Goal: Check status: Check status

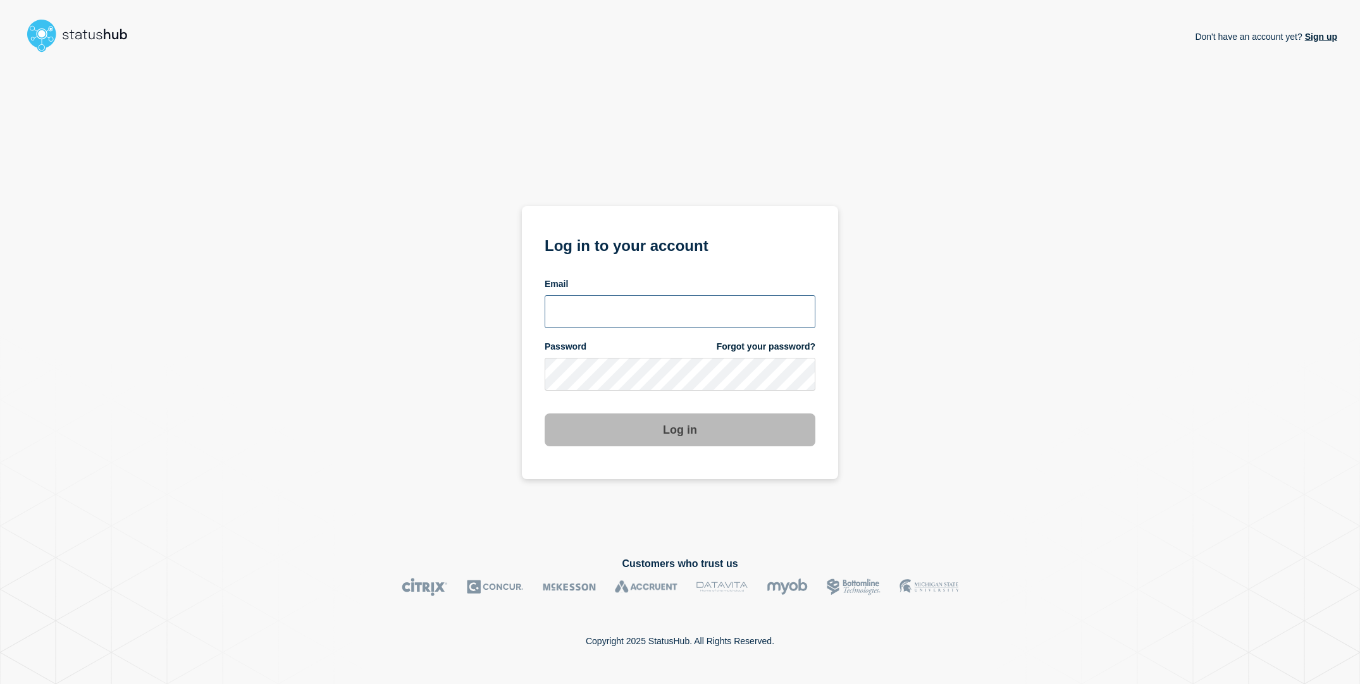
type input "[EMAIL_ADDRESS][DOMAIN_NAME]"
click at [490, 340] on div "Don't have an account yet? Sign up Log in to your account Email [EMAIL_ADDRESS]…" at bounding box center [680, 297] width 1314 height 479
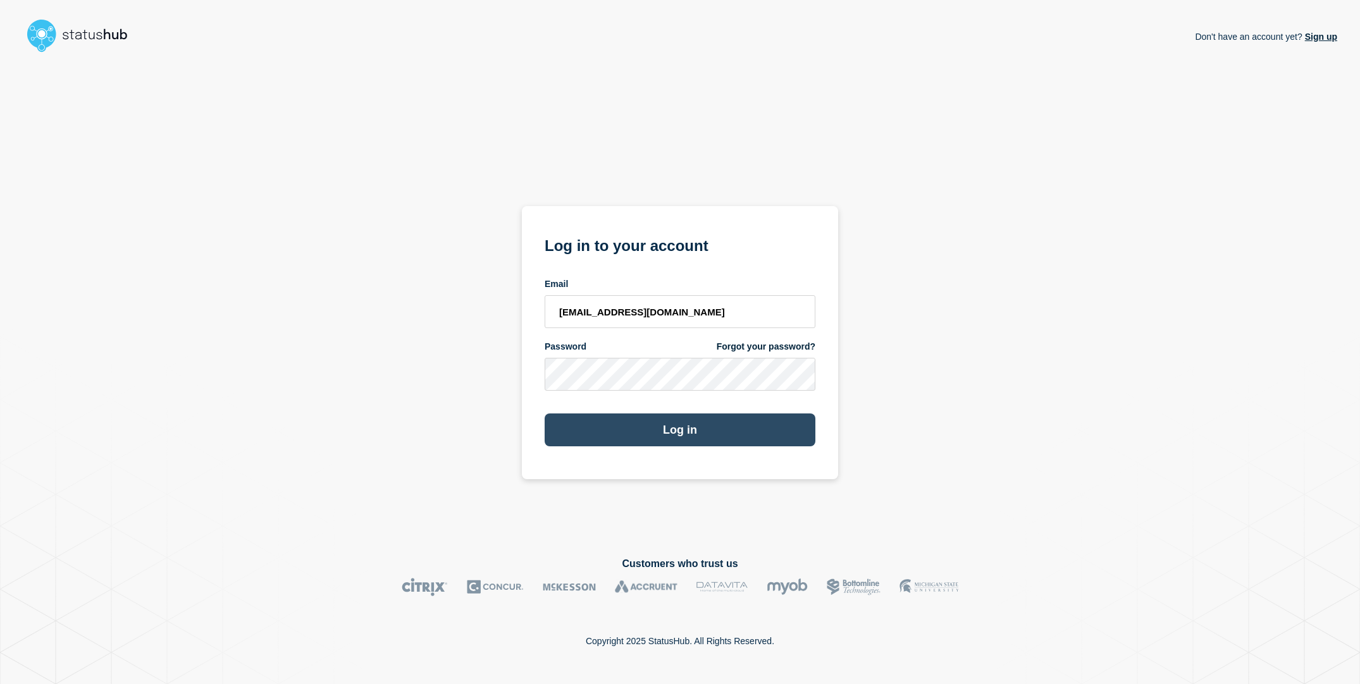
click at [605, 425] on button "Log in" at bounding box center [680, 430] width 271 height 33
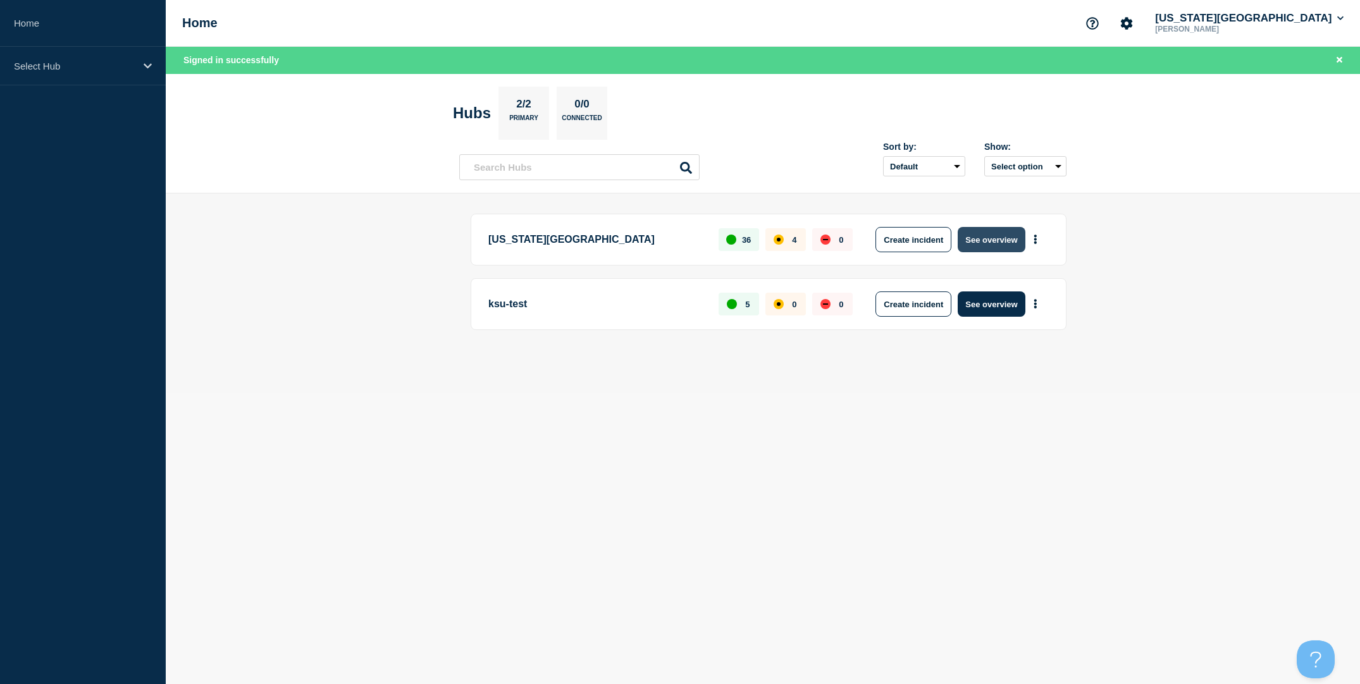
click at [1010, 240] on button "See overview" at bounding box center [991, 239] width 67 height 25
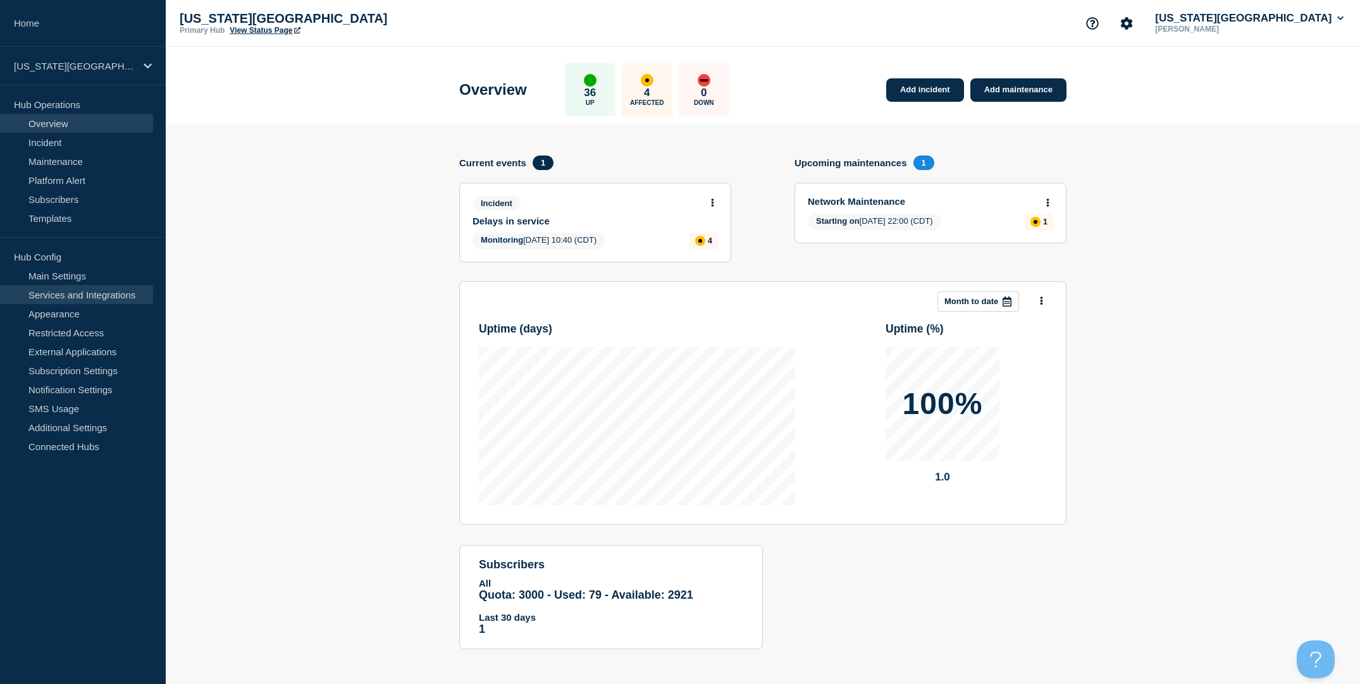
click at [73, 299] on link "Services and Integrations" at bounding box center [76, 294] width 153 height 19
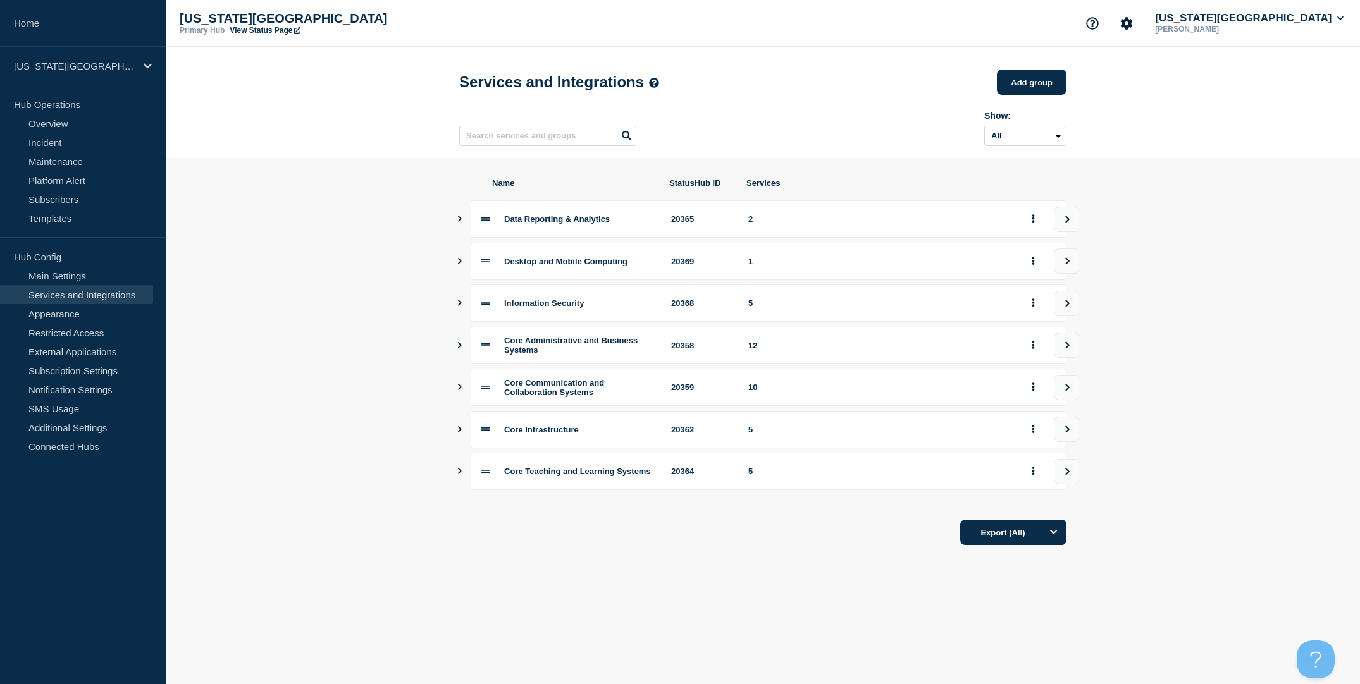
click at [465, 264] on div "Desktop and Mobile Computing 20369 1" at bounding box center [762, 261] width 607 height 37
click at [455, 264] on icon "Show services" at bounding box center [459, 261] width 8 height 6
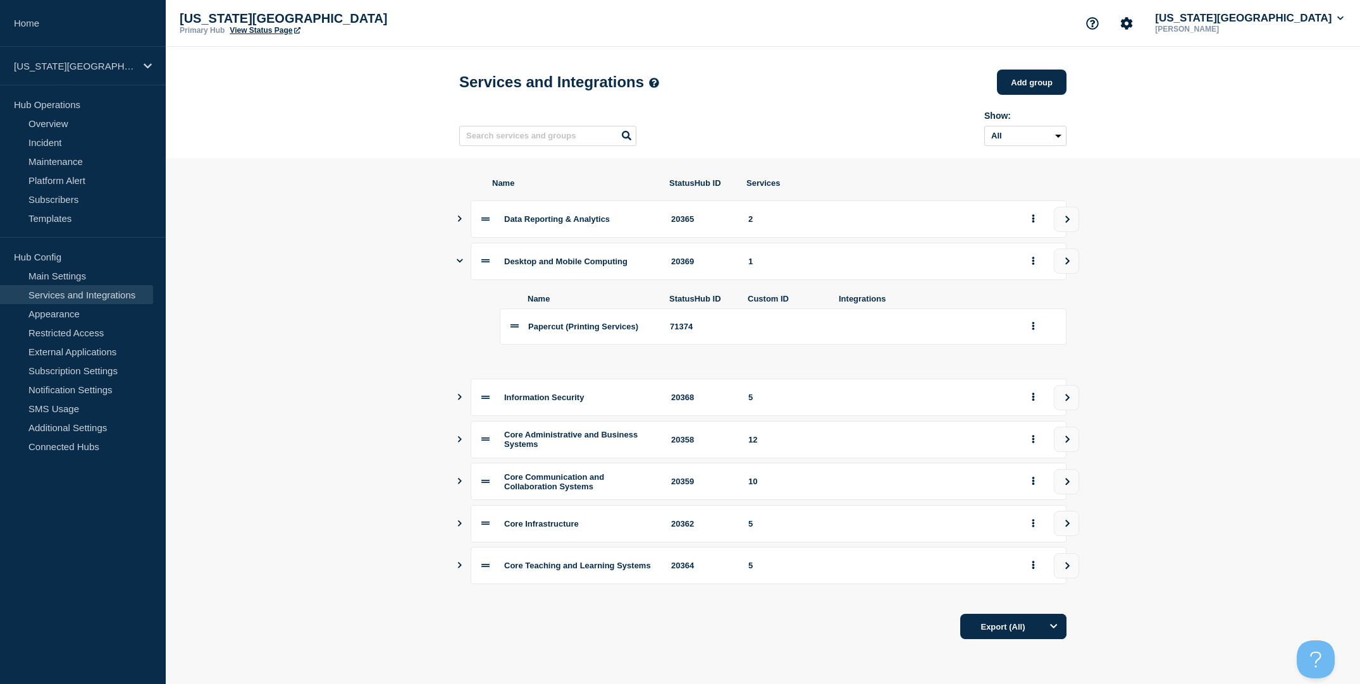
scroll to position [8, 0]
click at [462, 441] on icon "Show services" at bounding box center [459, 439] width 8 height 6
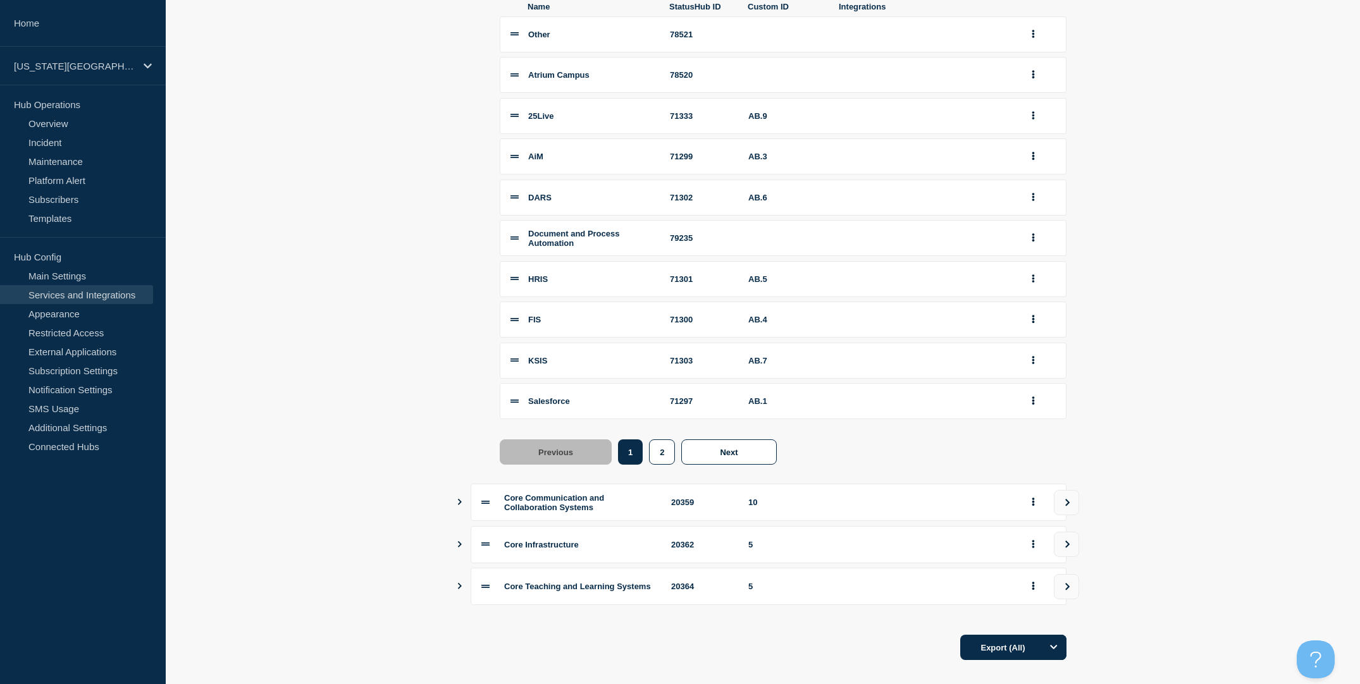
scroll to position [517, 0]
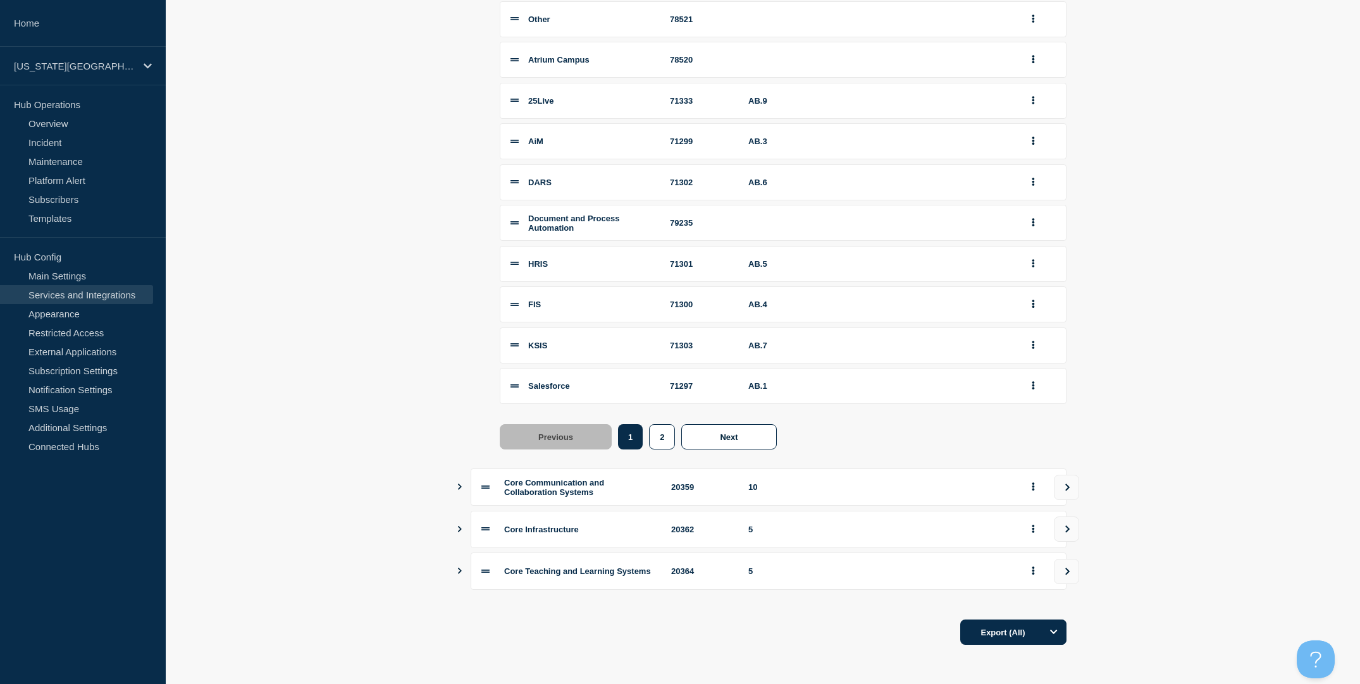
click at [461, 484] on icon "Show services" at bounding box center [459, 487] width 8 height 6
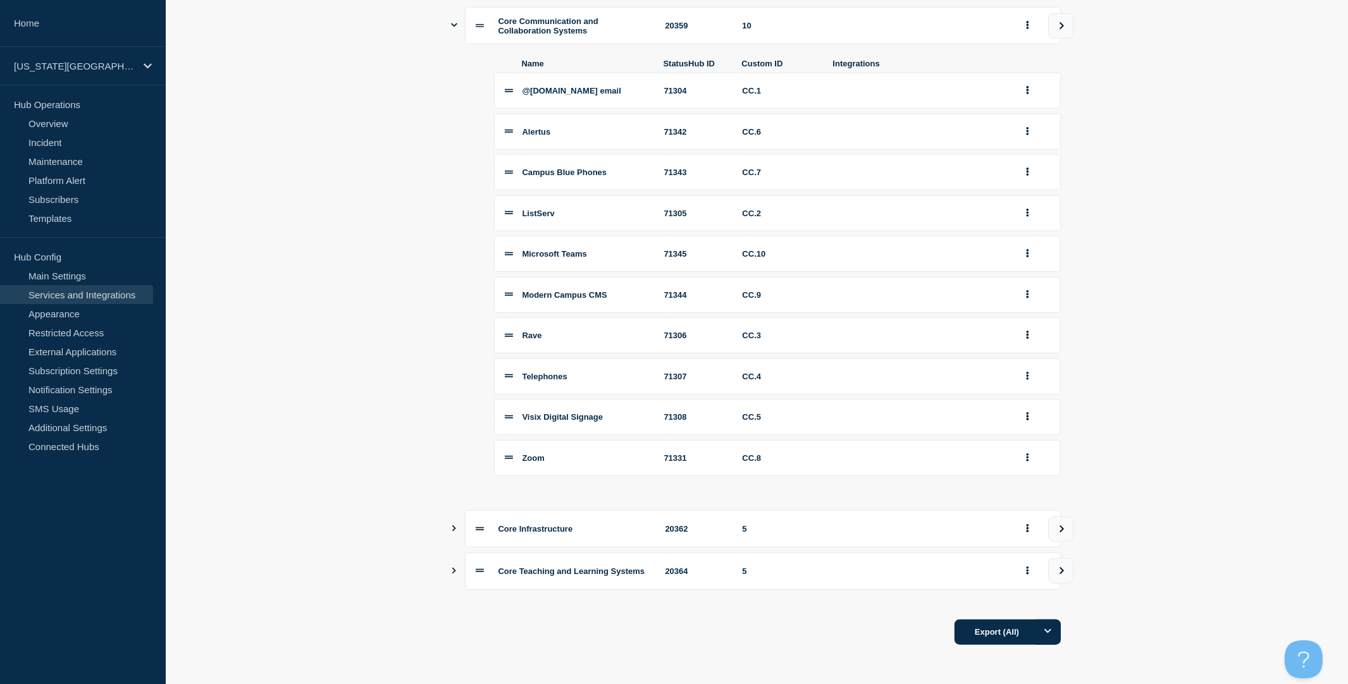
scroll to position [996, 0]
click at [457, 529] on icon "Show services" at bounding box center [454, 529] width 8 height 6
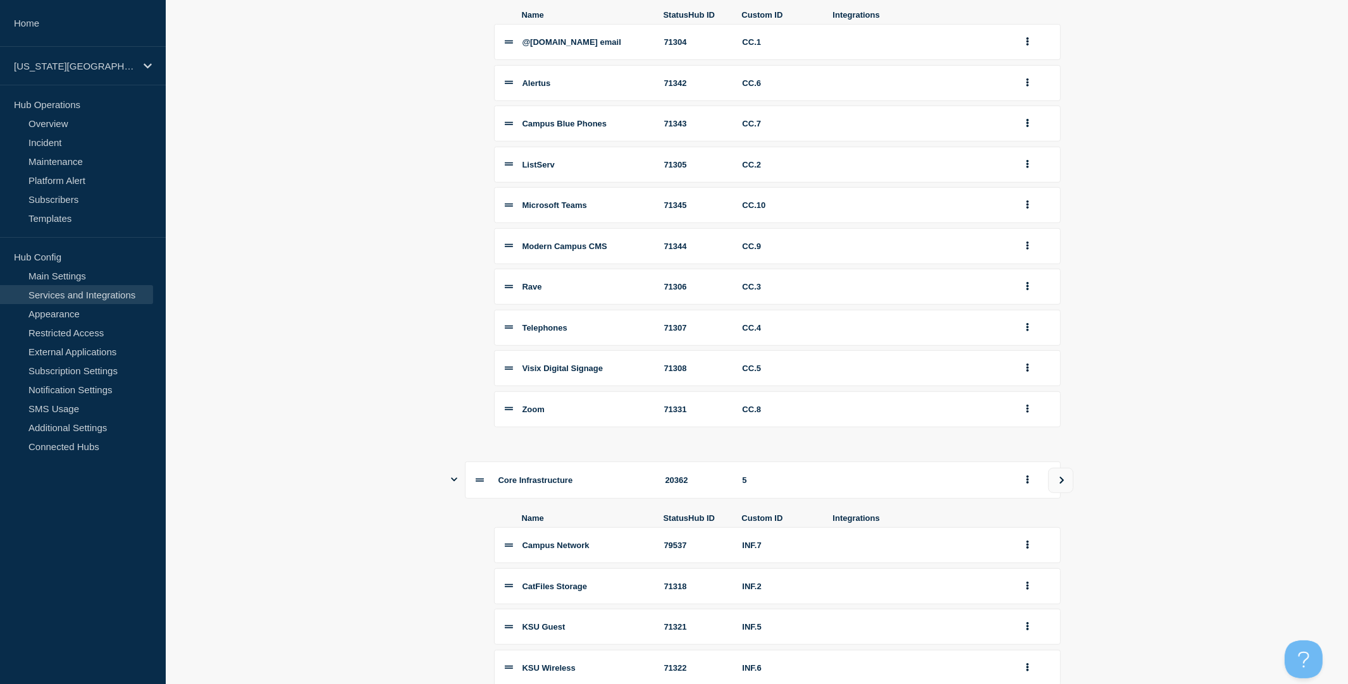
scroll to position [1262, 0]
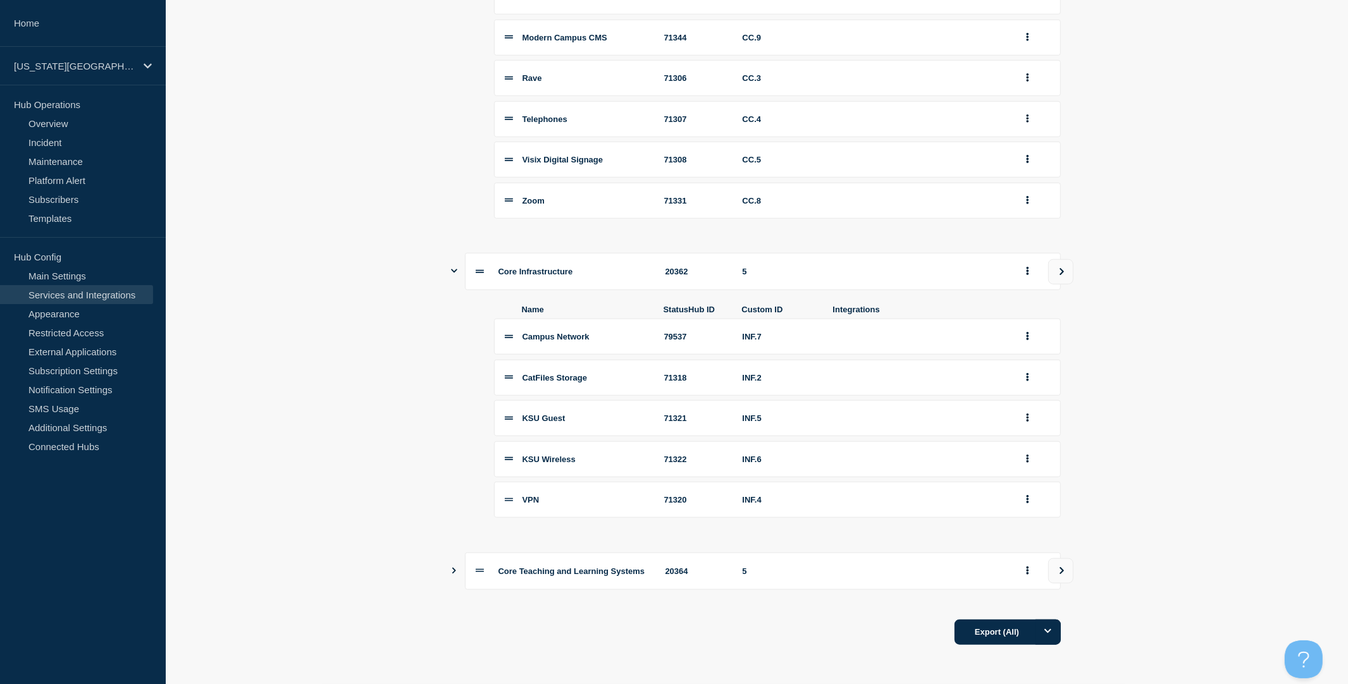
click at [456, 571] on icon "Show services" at bounding box center [454, 571] width 8 height 6
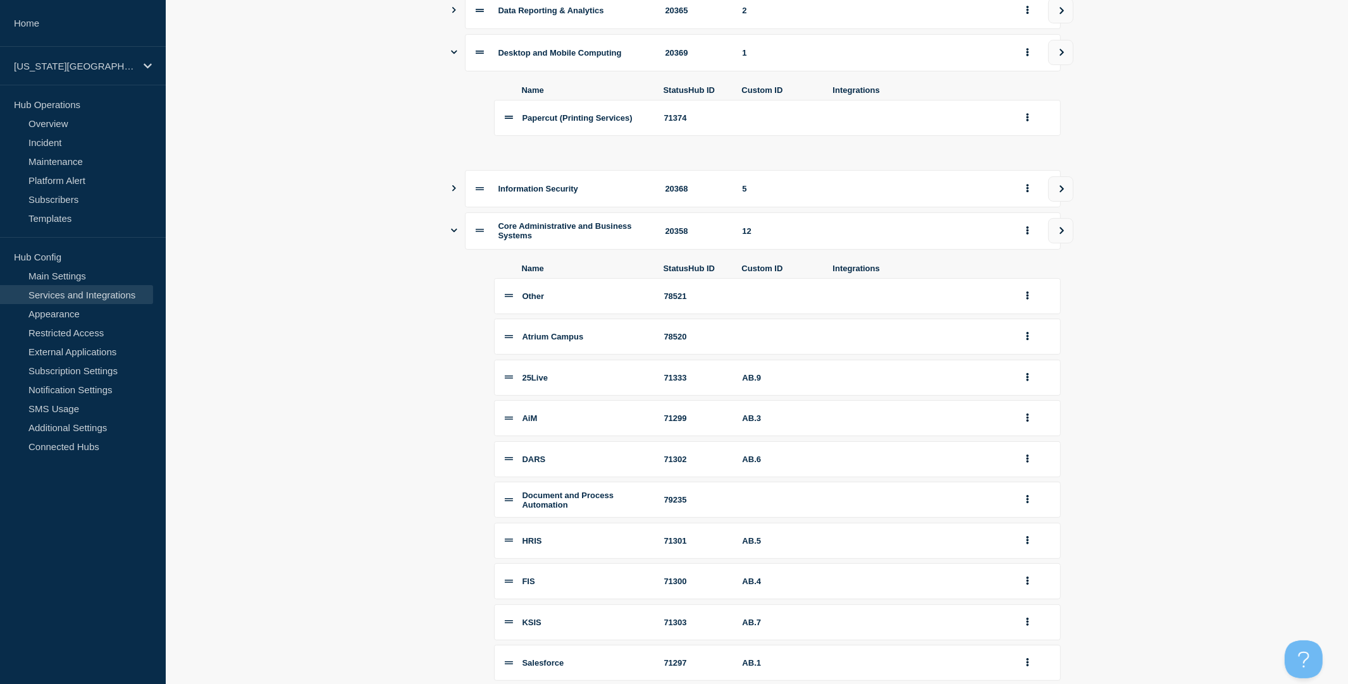
scroll to position [49, 0]
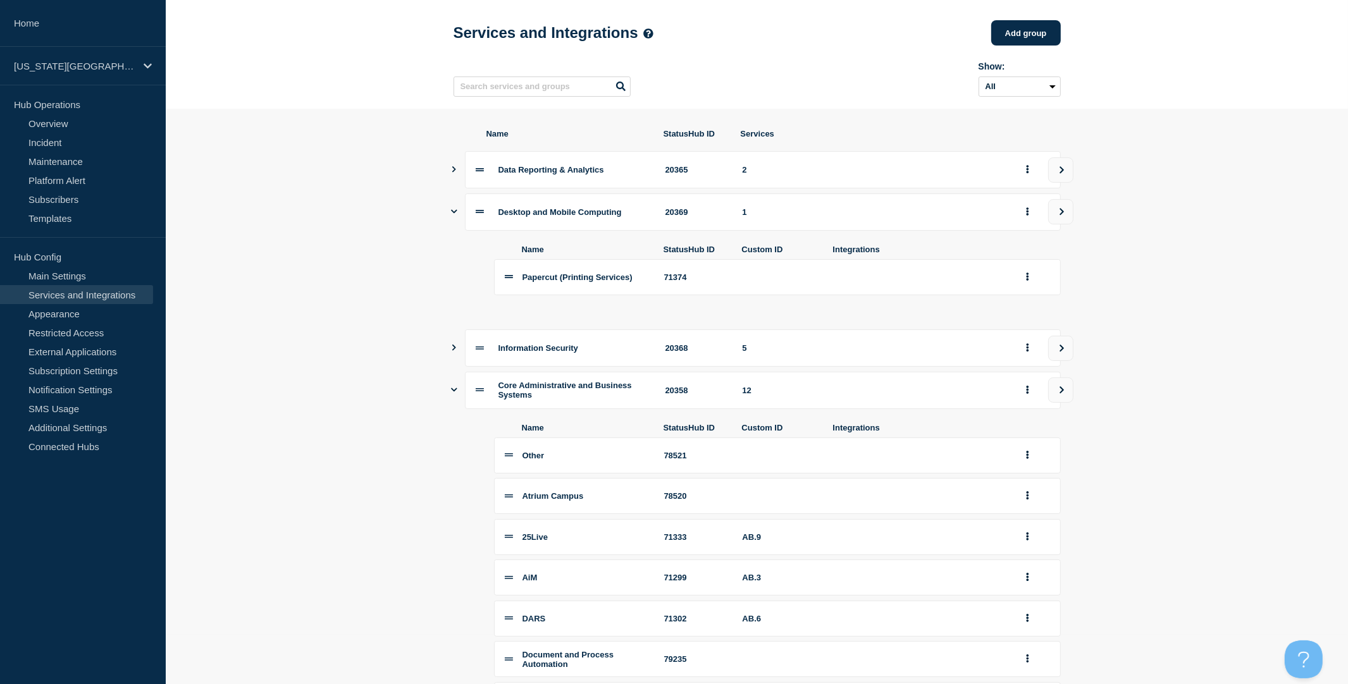
click at [455, 351] on icon "Show services" at bounding box center [454, 348] width 8 height 6
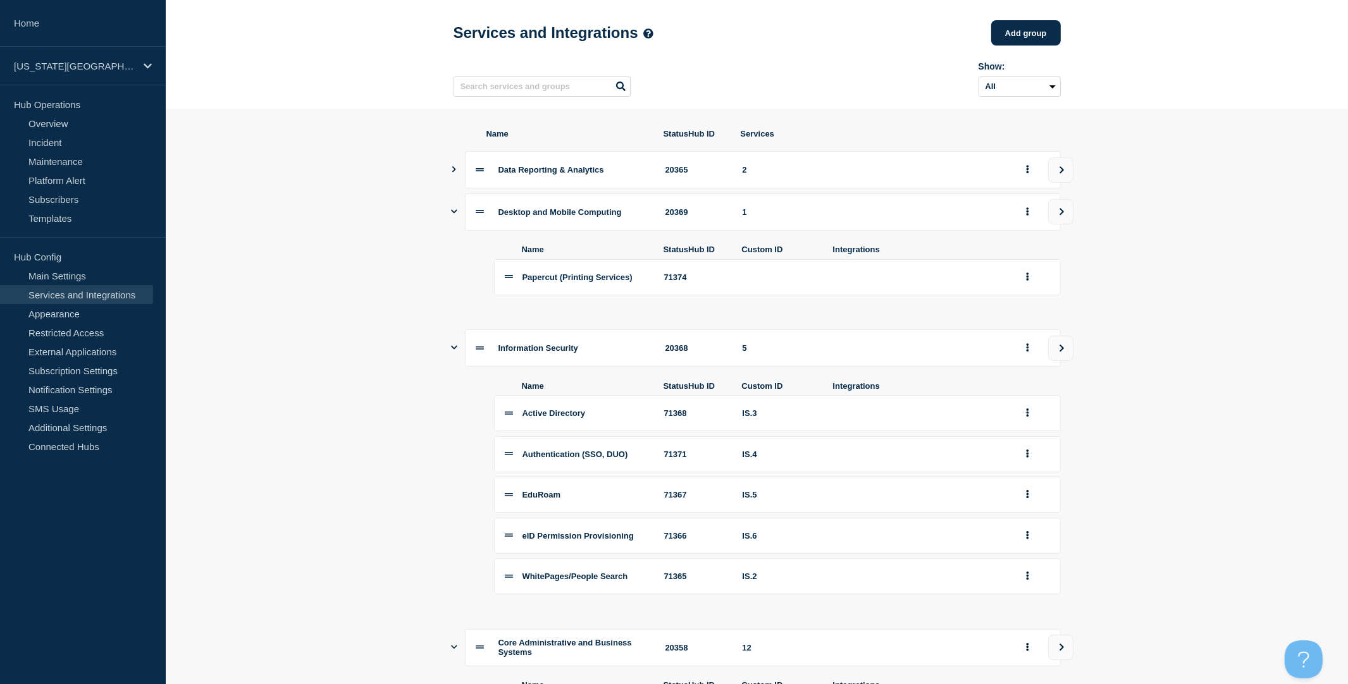
click at [453, 173] on icon "Show services" at bounding box center [454, 169] width 8 height 6
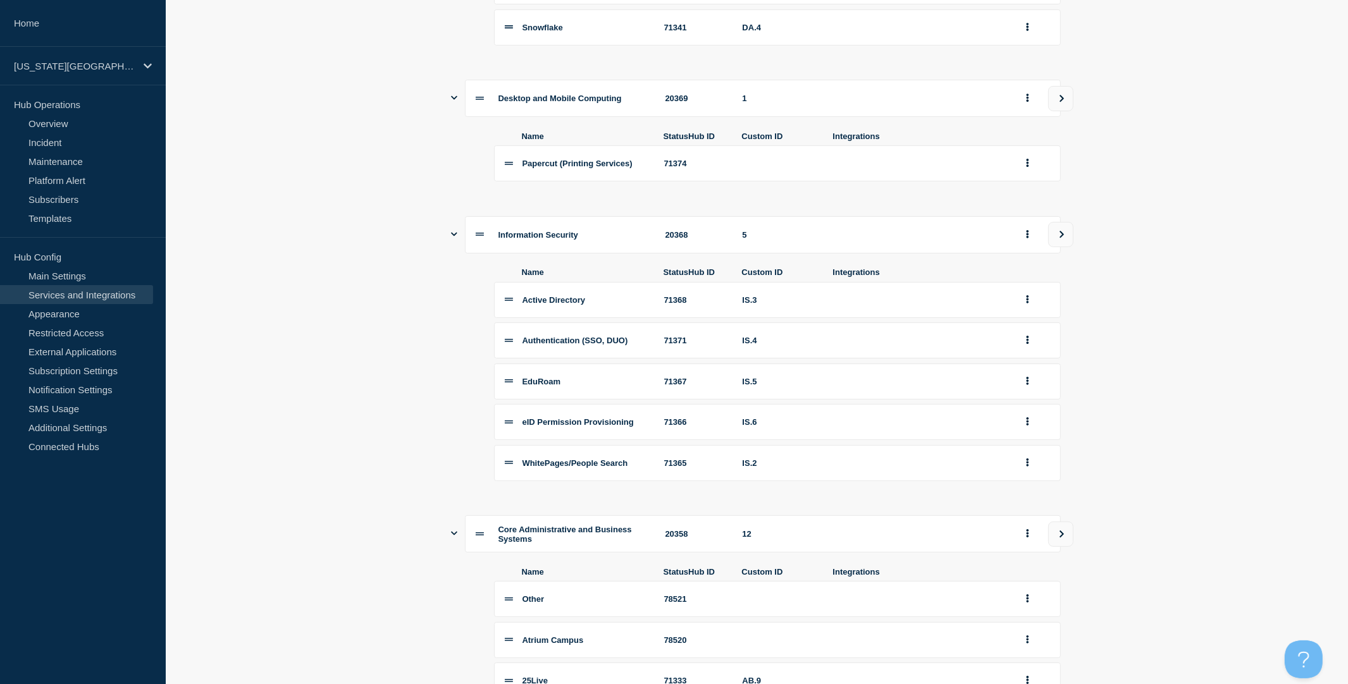
scroll to position [361, 0]
